Goal: Transaction & Acquisition: Purchase product/service

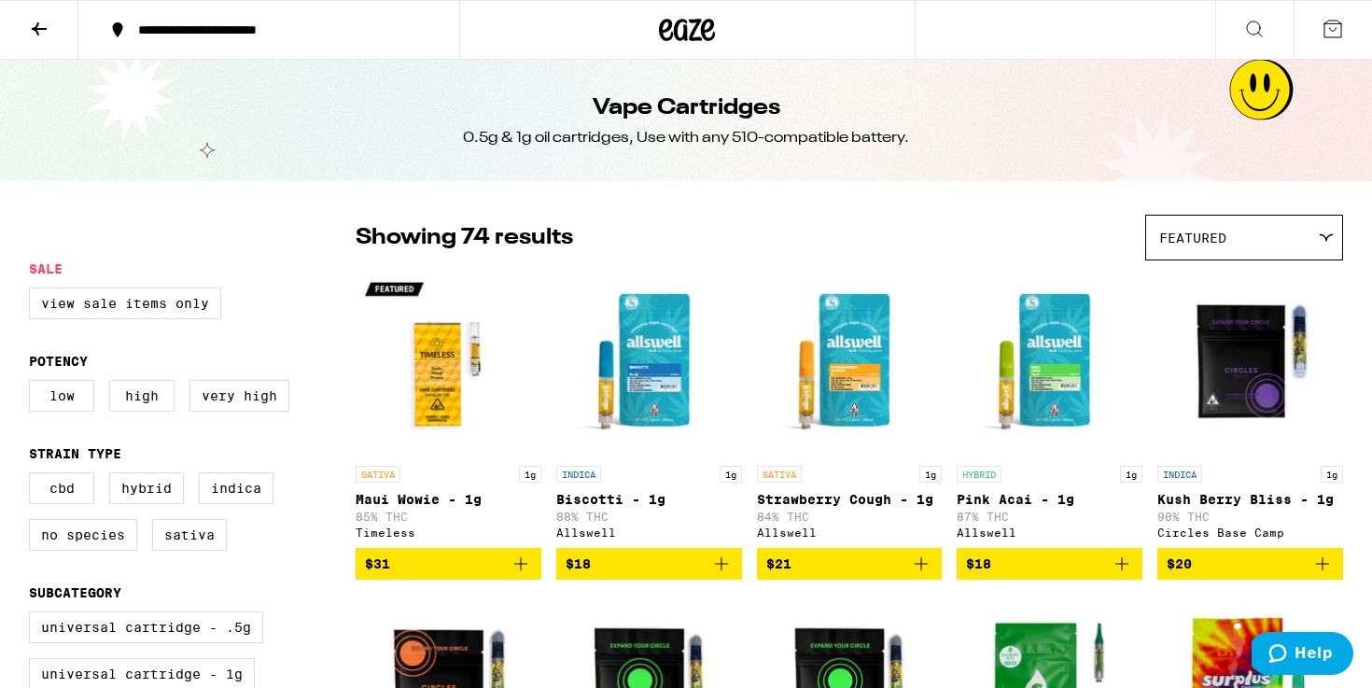
click at [44, 32] on icon at bounding box center [39, 29] width 22 height 22
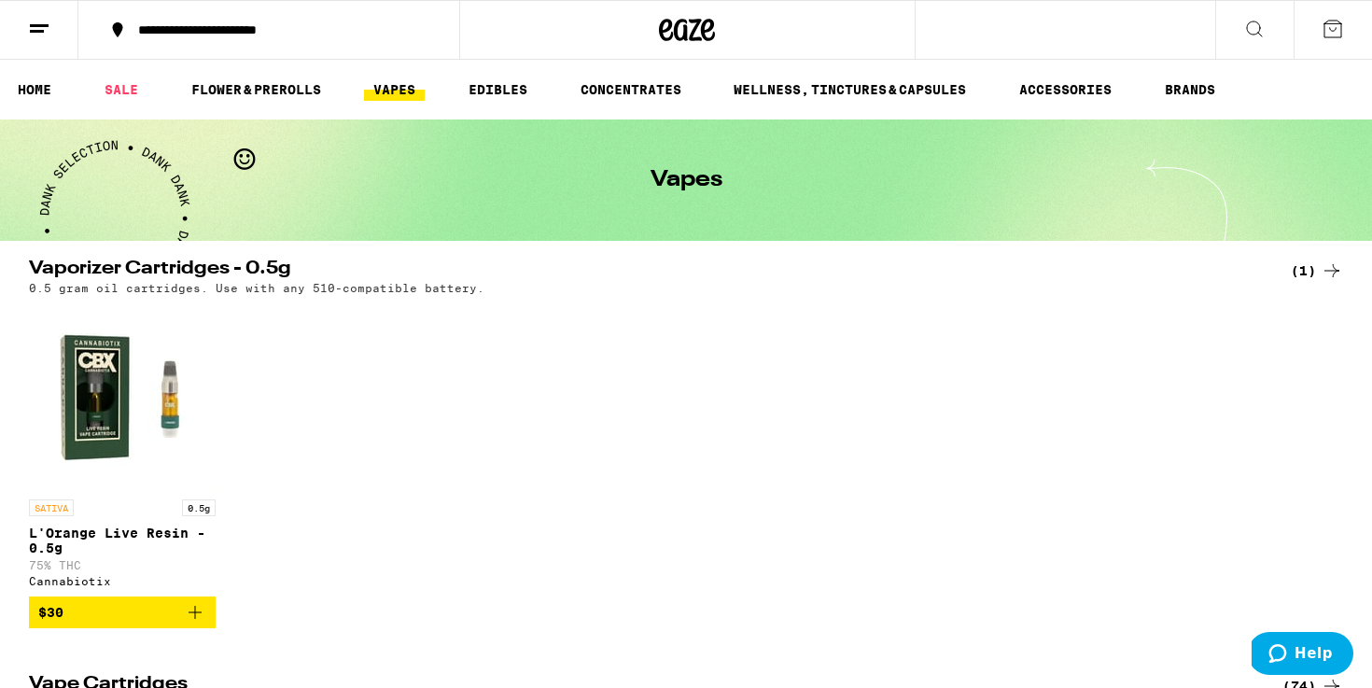
click at [53, 33] on button at bounding box center [39, 30] width 78 height 59
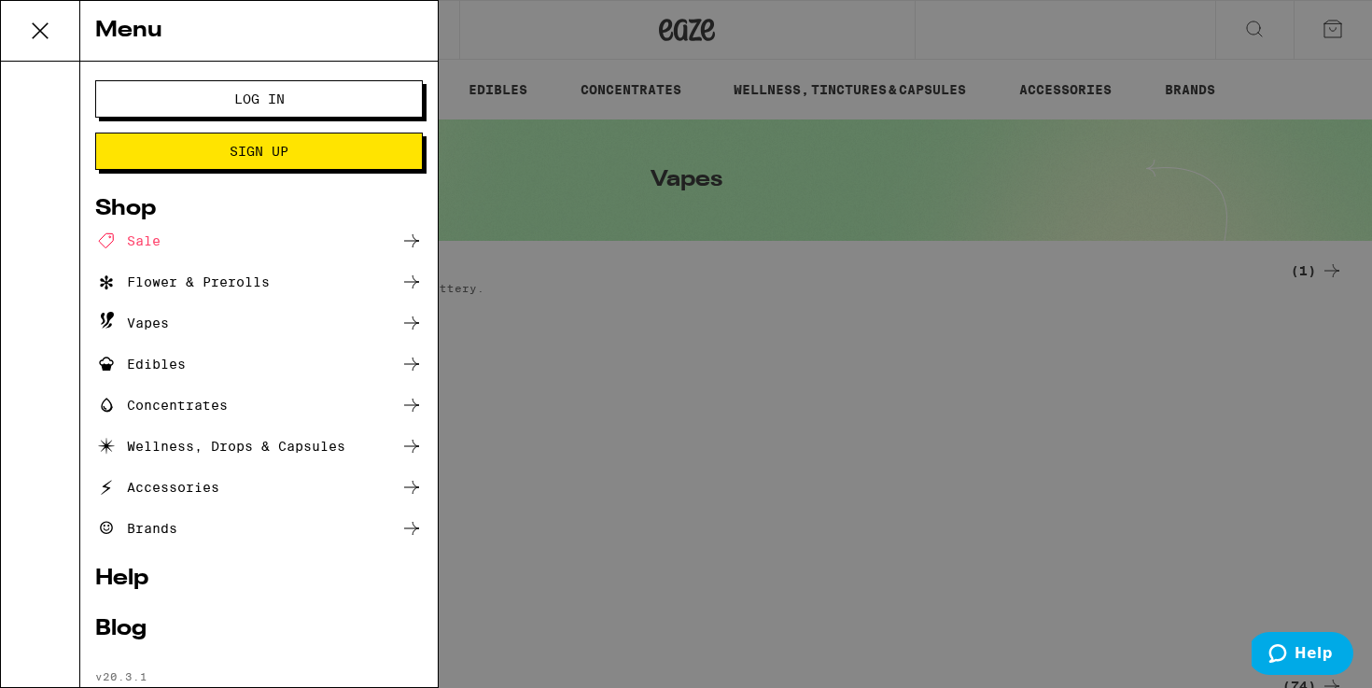
click at [238, 105] on span "Log In" at bounding box center [259, 98] width 50 height 13
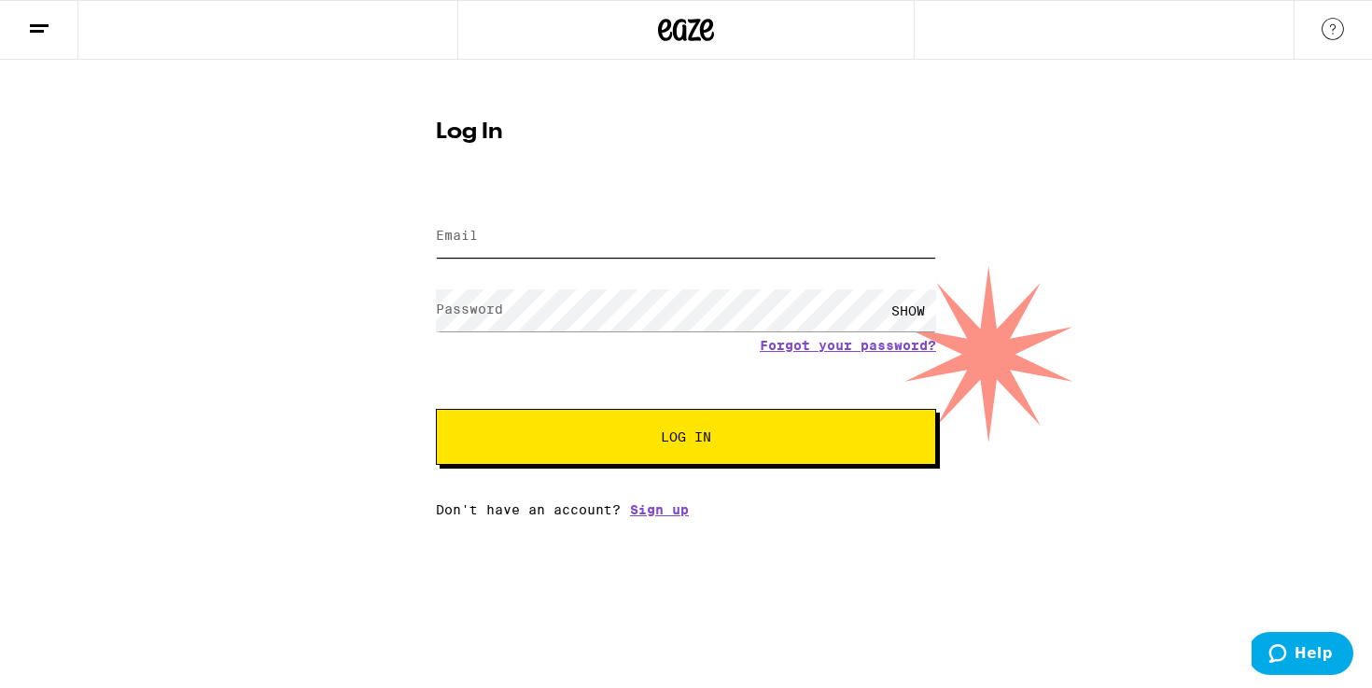
click at [494, 242] on input "Email" at bounding box center [686, 237] width 500 height 42
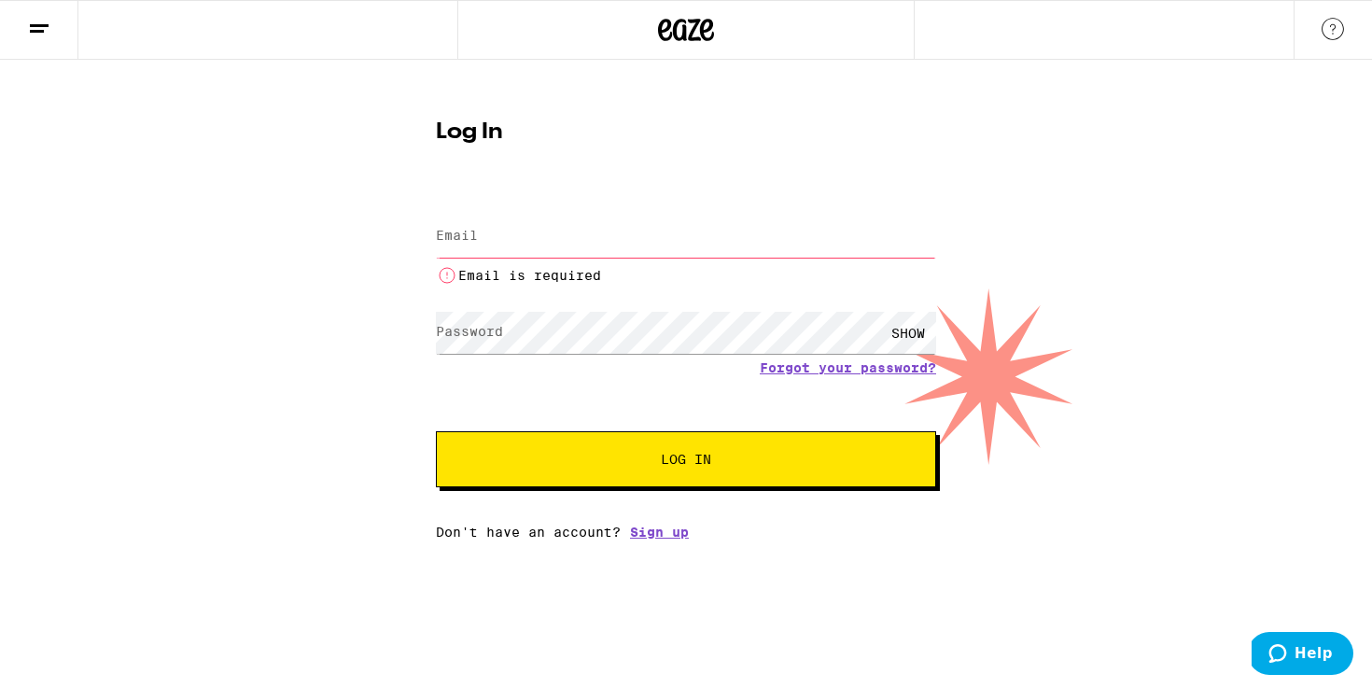
type input "[EMAIL_ADDRESS][DOMAIN_NAME]"
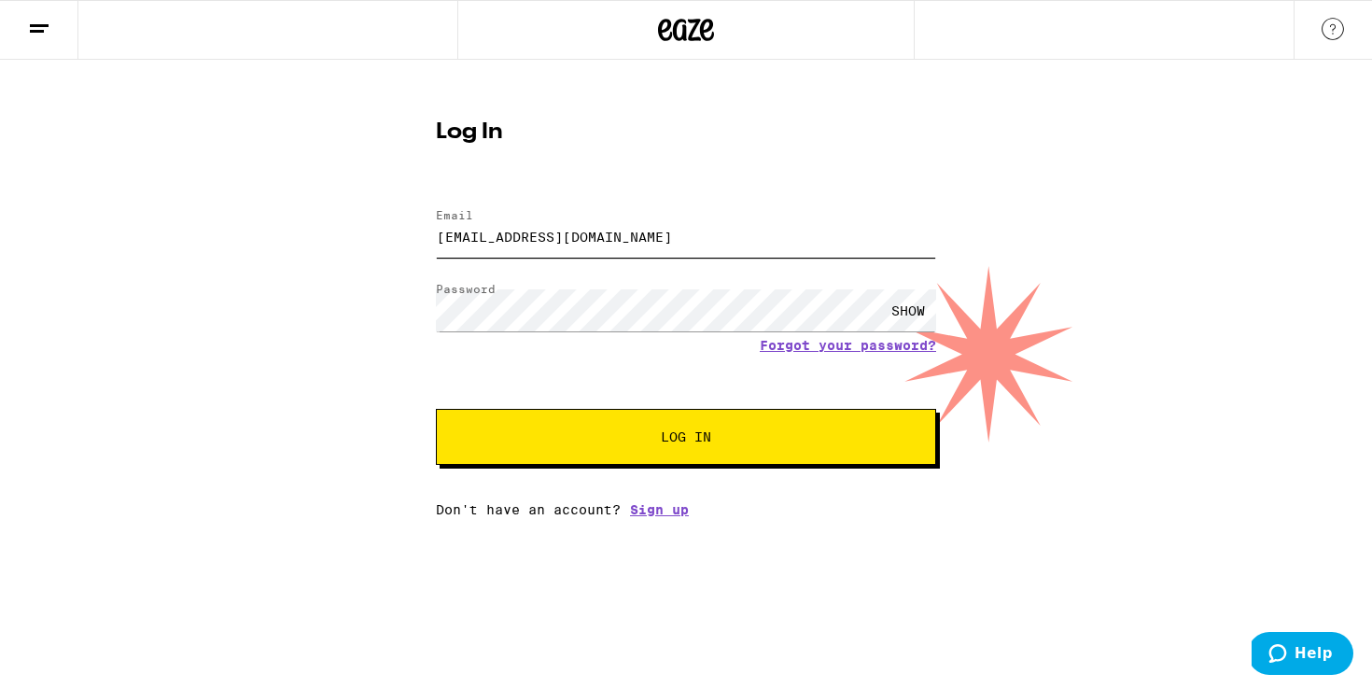
click at [436, 409] on button "Log In" at bounding box center [686, 437] width 500 height 56
